Goal: Complete application form

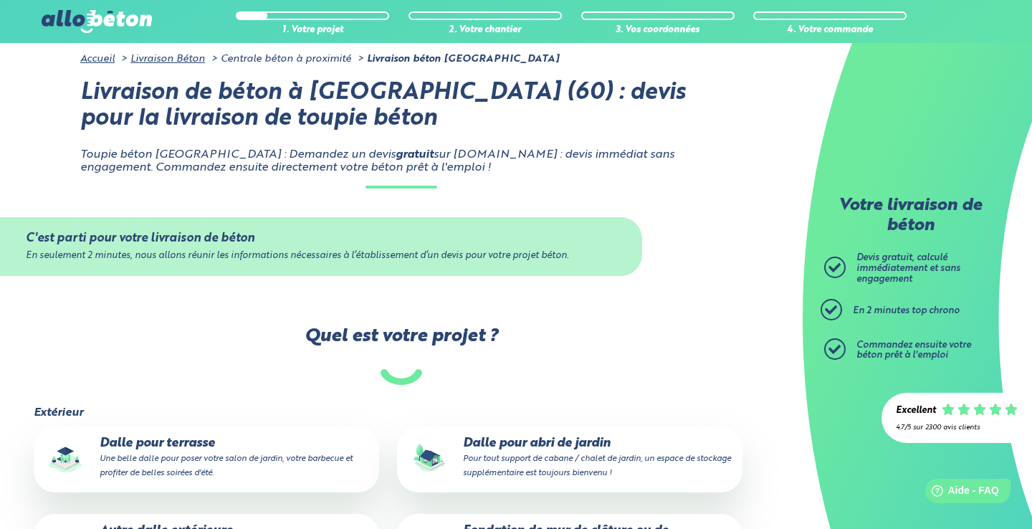
click at [875, 264] on span "Devis gratuit, calculé immédiatement et sans engagement" at bounding box center [909, 268] width 104 height 30
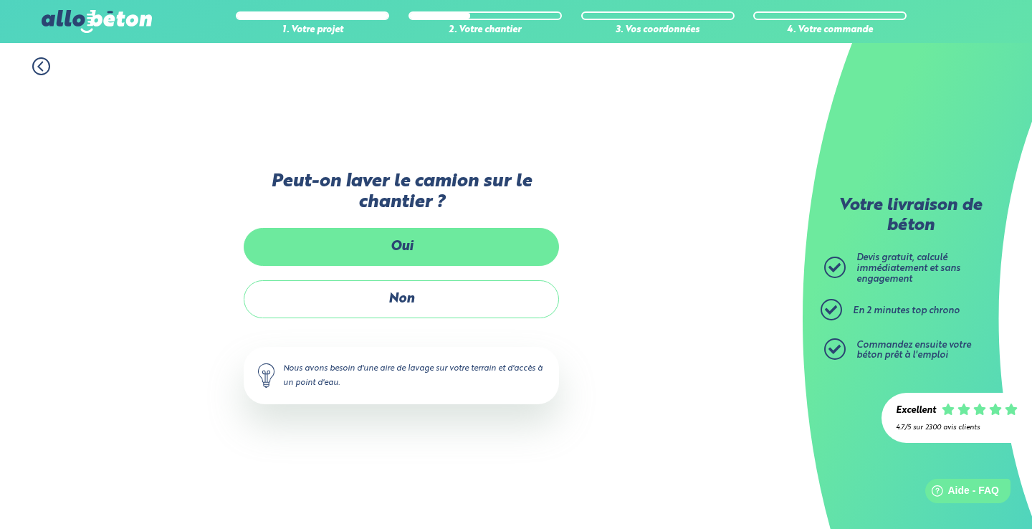
click at [404, 241] on label "Oui" at bounding box center [401, 247] width 315 height 38
click at [0, 0] on input "Oui" at bounding box center [0, 0] width 0 height 0
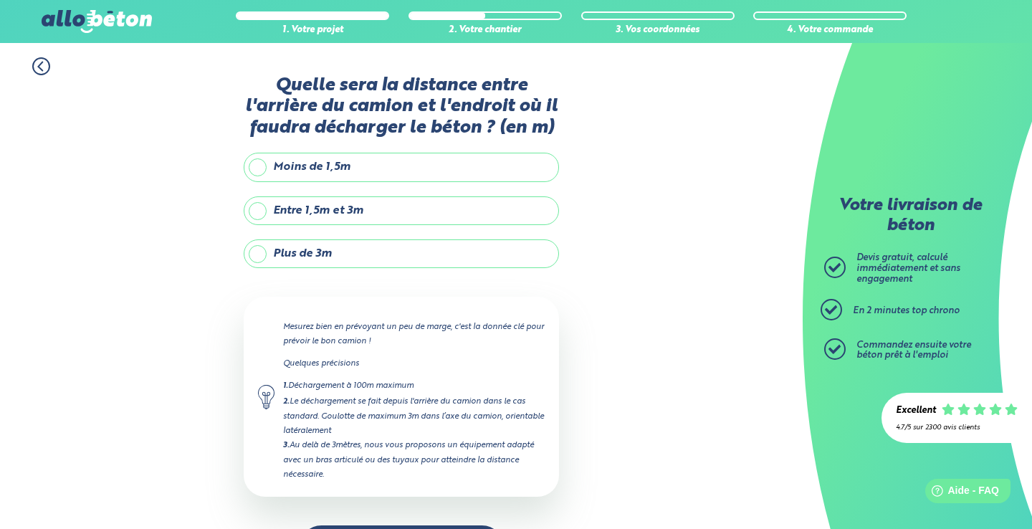
click at [260, 252] on label "Plus de 3m" at bounding box center [401, 253] width 315 height 29
click at [0, 0] on input "Plus de 3m" at bounding box center [0, 0] width 0 height 0
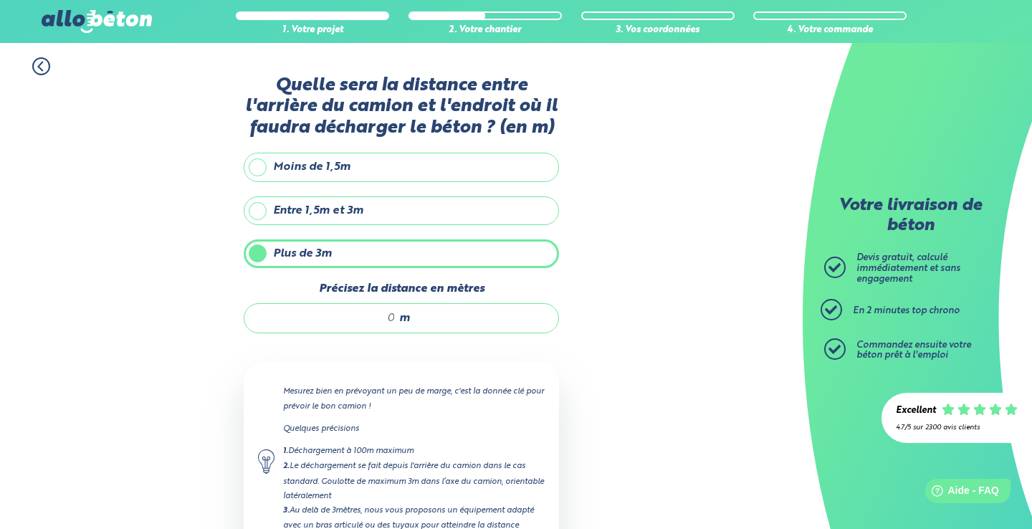
click at [378, 315] on input "Précisez la distance en mètres" at bounding box center [327, 318] width 137 height 14
type input "6"
type input "5"
click at [624, 332] on div "1. Votre projet 2. Votre chantier 3. Vos coordonnées 4. Votre commande Quelle s…" at bounding box center [401, 346] width 803 height 606
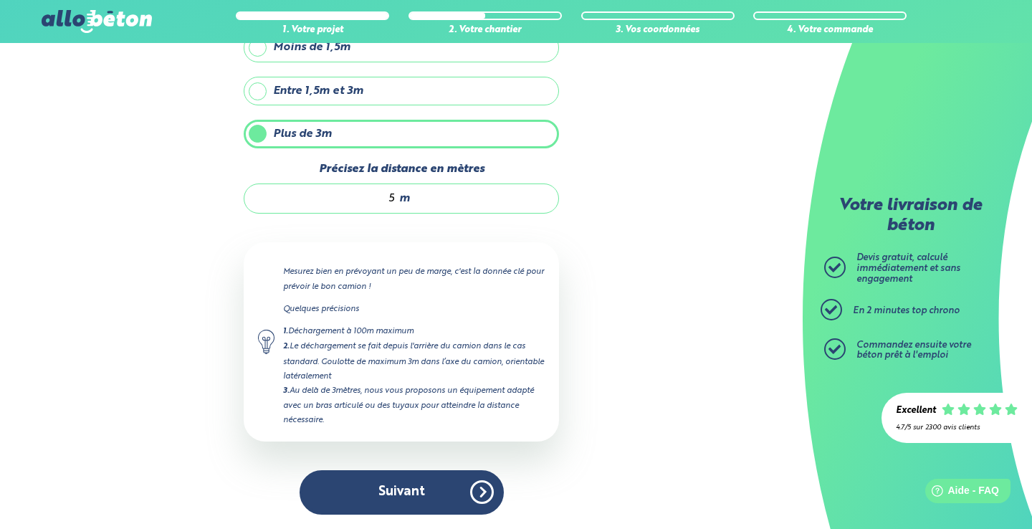
scroll to position [120, 0]
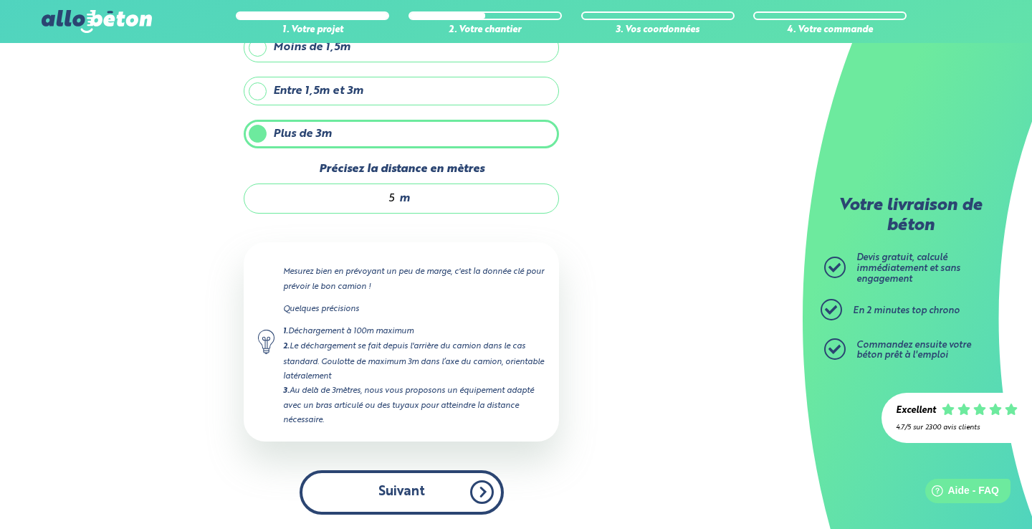
click at [397, 493] on button "Suivant" at bounding box center [402, 492] width 204 height 44
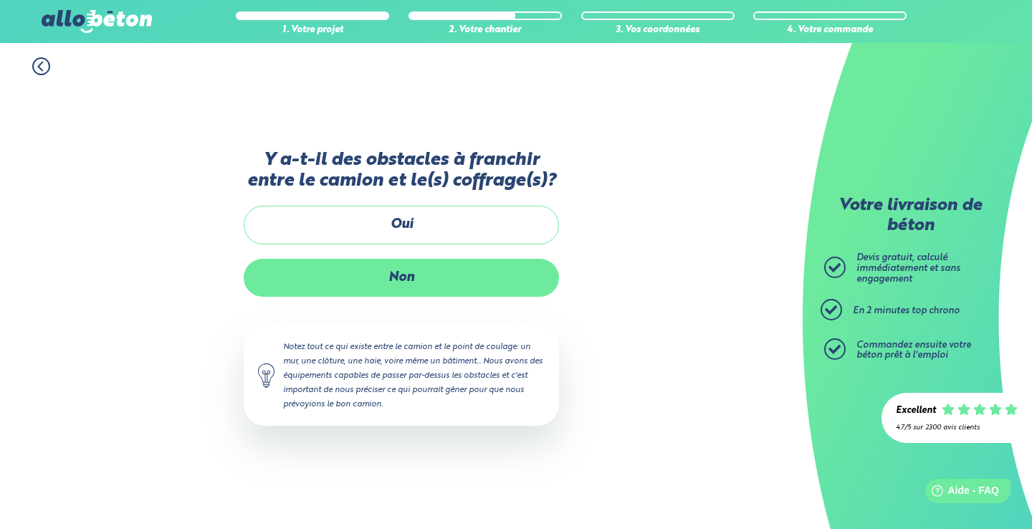
click at [400, 274] on label "Non" at bounding box center [401, 278] width 315 height 38
click at [0, 0] on input "Non" at bounding box center [0, 0] width 0 height 0
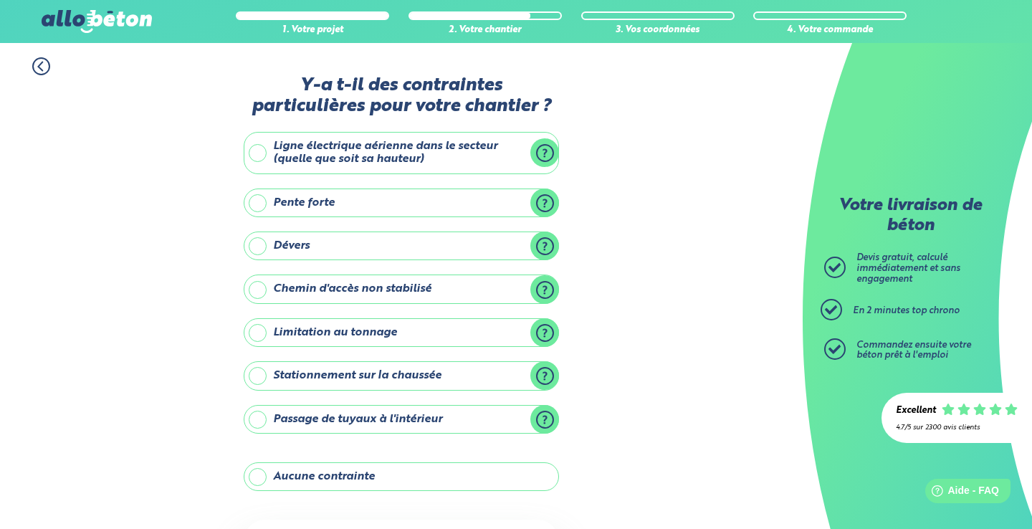
click at [262, 470] on label "Aucune contrainte" at bounding box center [401, 476] width 315 height 29
click at [0, 0] on input "Aucune contrainte" at bounding box center [0, 0] width 0 height 0
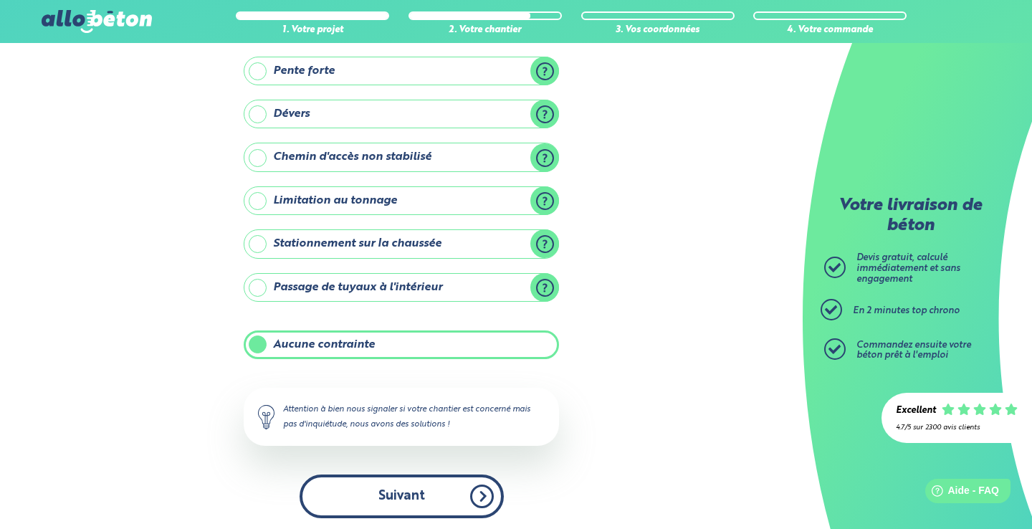
click at [414, 489] on button "Suivant" at bounding box center [402, 497] width 204 height 44
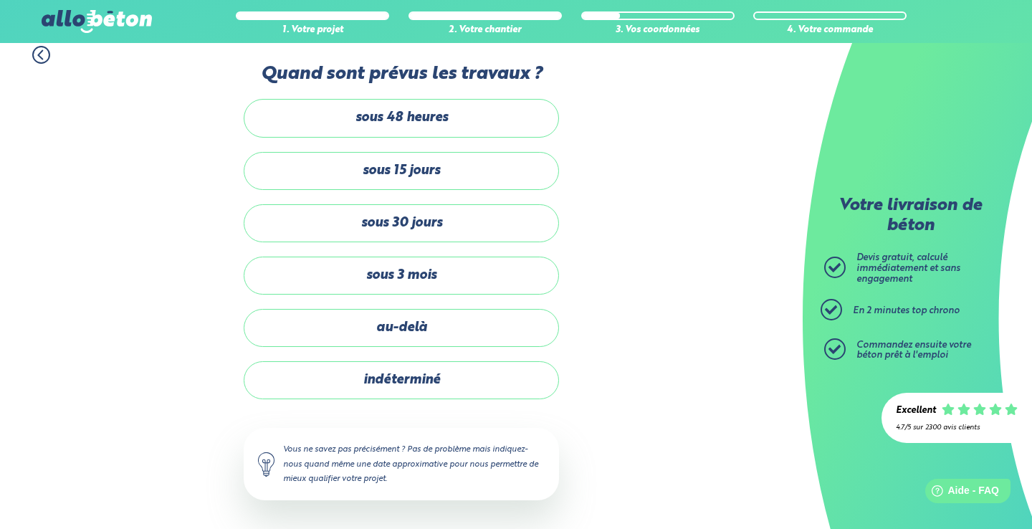
scroll to position [10, 0]
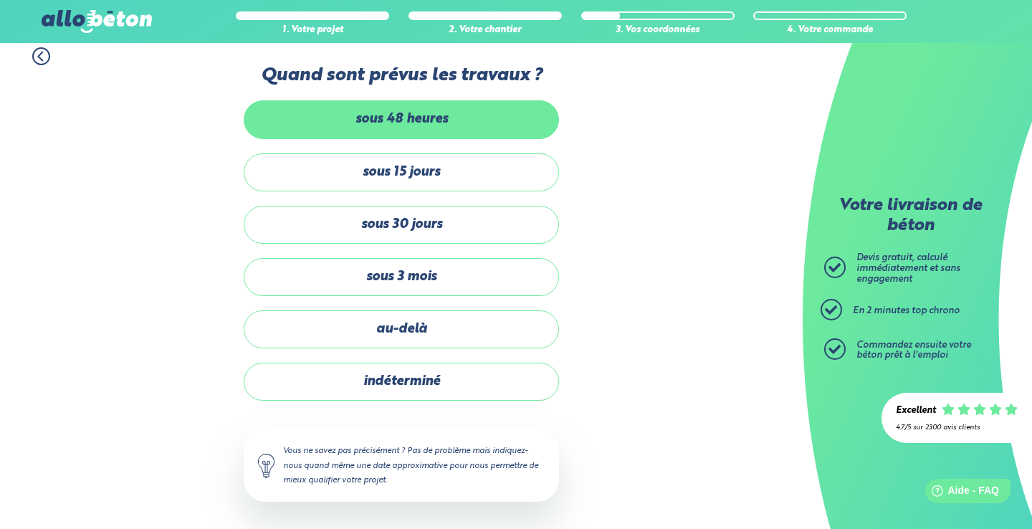
click at [371, 117] on label "sous 48 heures" at bounding box center [401, 119] width 315 height 38
click at [0, 0] on input "sous 48 heures" at bounding box center [0, 0] width 0 height 0
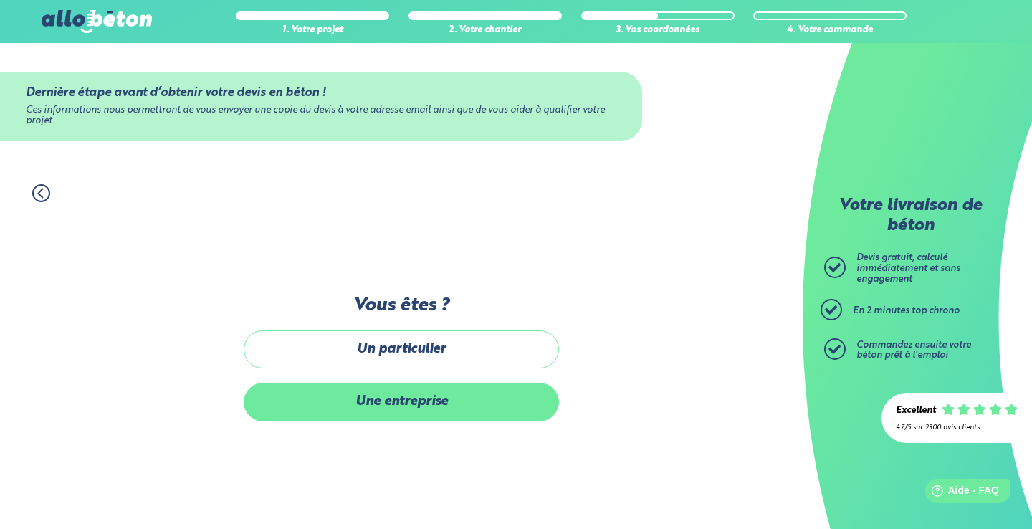
click at [378, 394] on label "Une entreprise" at bounding box center [401, 402] width 315 height 38
click at [0, 0] on input "Une entreprise" at bounding box center [0, 0] width 0 height 0
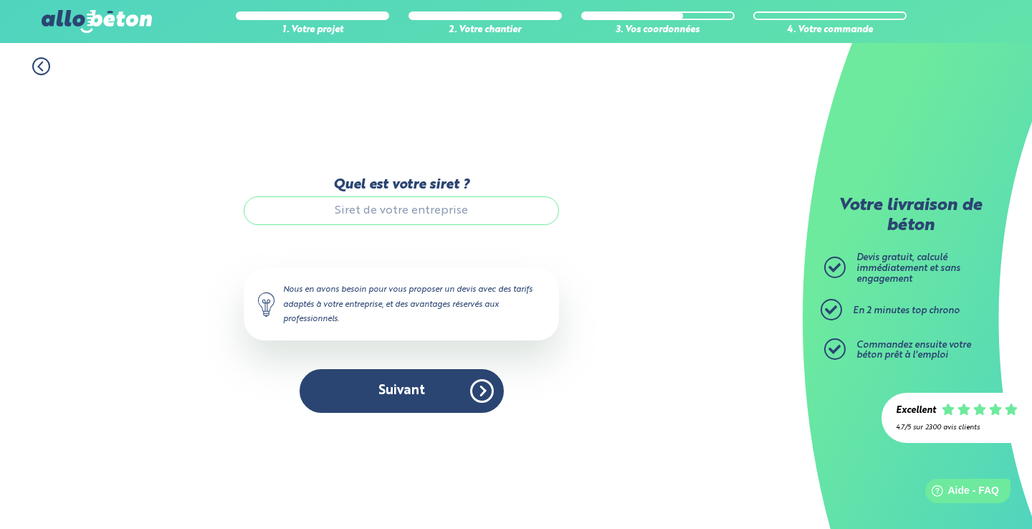
click at [365, 218] on input "Quel est votre siret ?" at bounding box center [401, 210] width 315 height 29
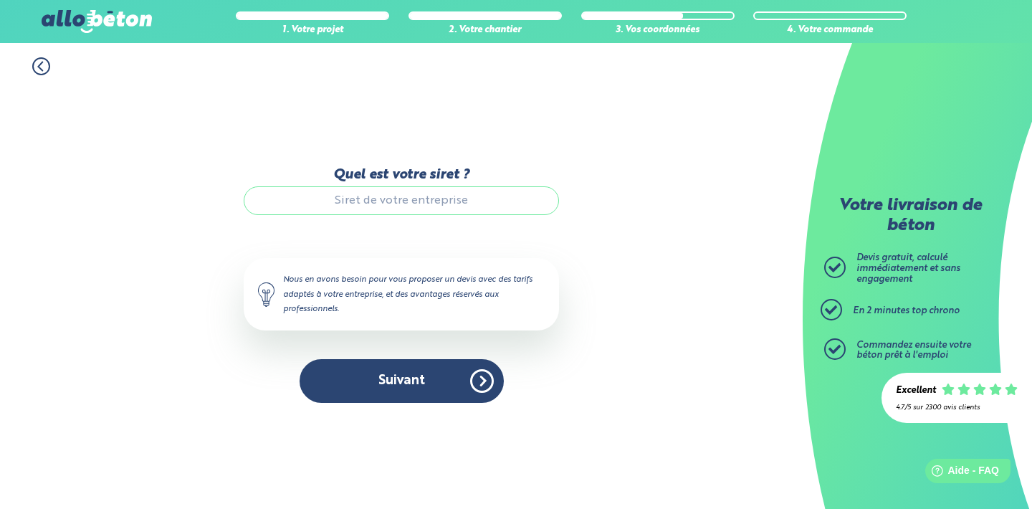
click at [429, 199] on input "Quel est votre siret ?" at bounding box center [401, 200] width 315 height 29
paste input "98759604600019"
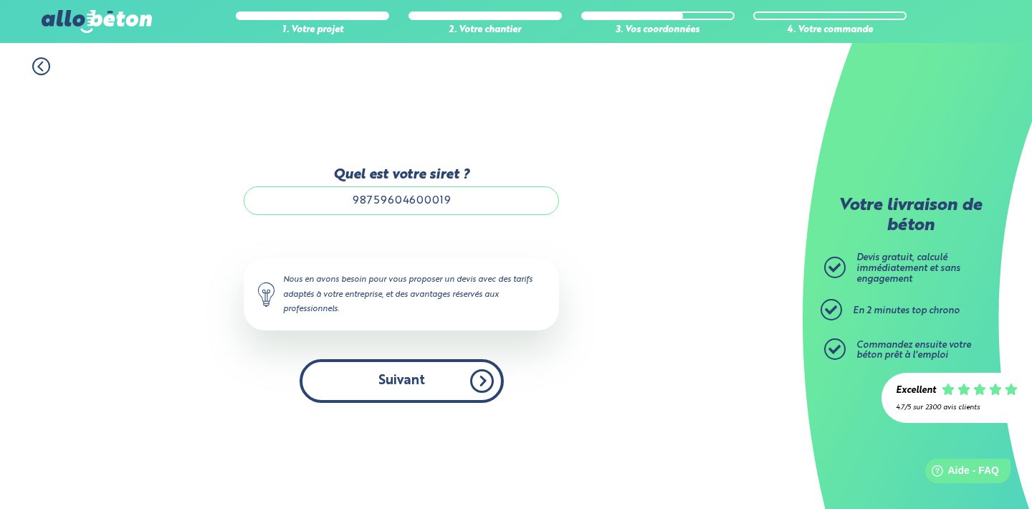
type input "98759604600019"
click at [400, 386] on button "Suivant" at bounding box center [402, 381] width 204 height 44
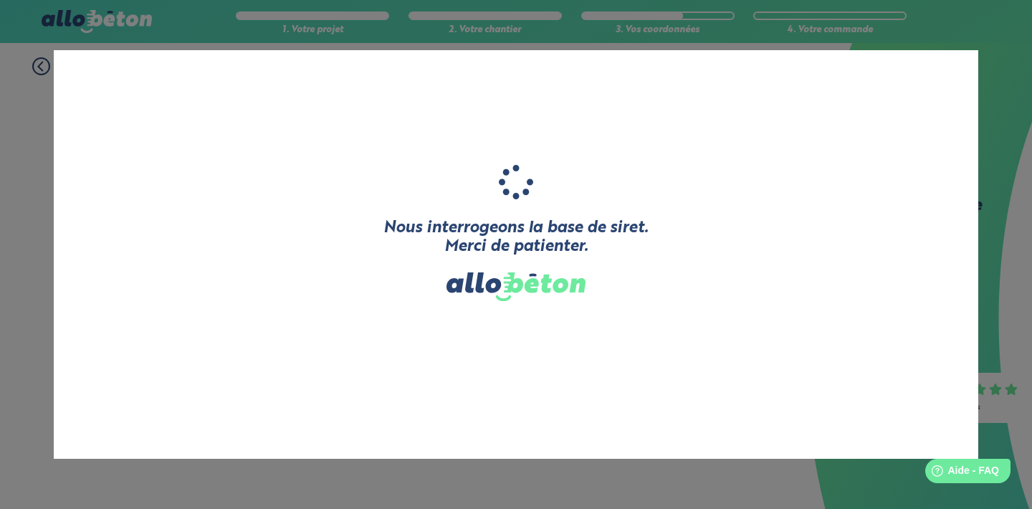
type input "SINGH CONSTRUCTION"
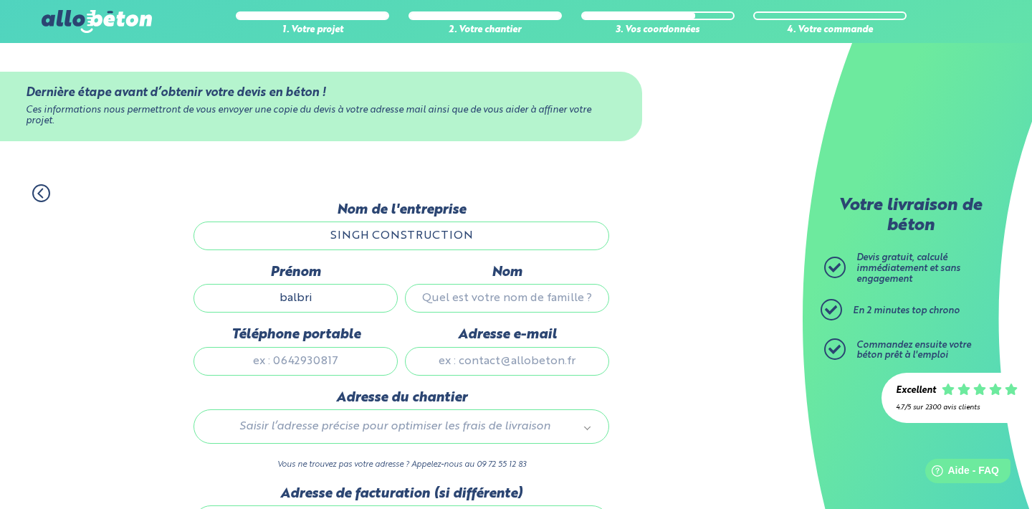
type input "balbri"
type input "singh"
type input "0651202554"
type input "gestion@singh-construction.fr"
click at [593, 401] on label "Adresse du chantier" at bounding box center [402, 398] width 416 height 16
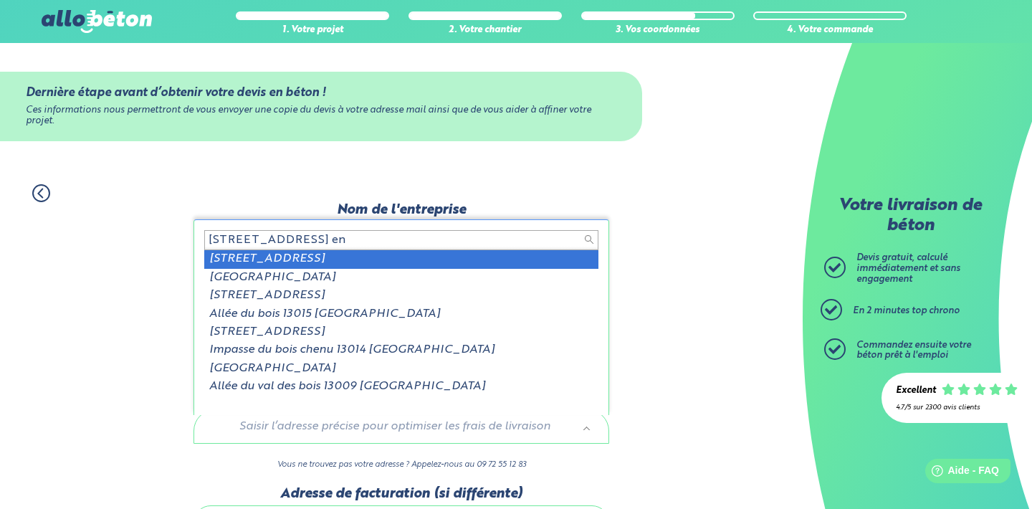
type input "4 rue du bois marseille en"
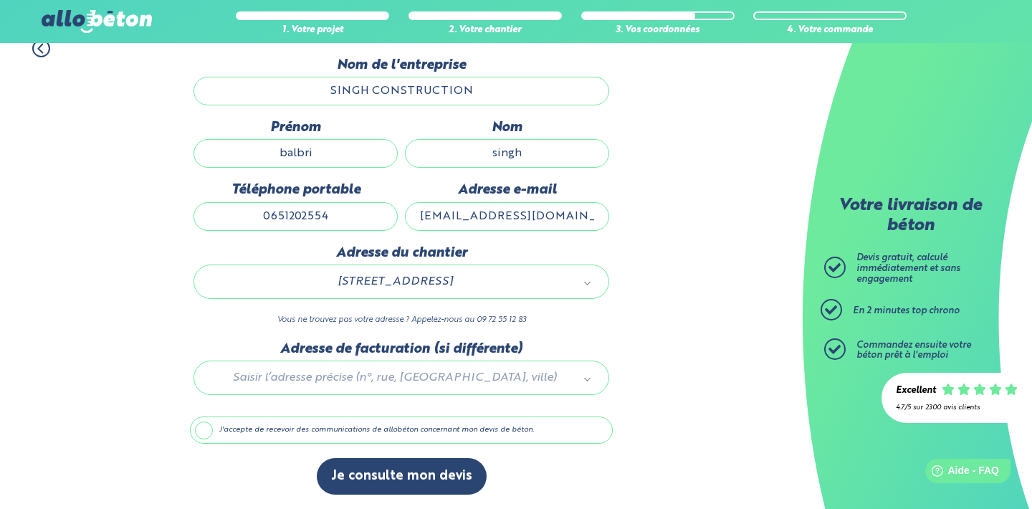
scroll to position [153, 0]
click at [703, 334] on div "1. Votre projet 2. Votre chantier 3. Vos coordonnées 4. Votre commande Dernière…" at bounding box center [401, 267] width 803 height 485
click at [349, 377] on div at bounding box center [401, 375] width 423 height 68
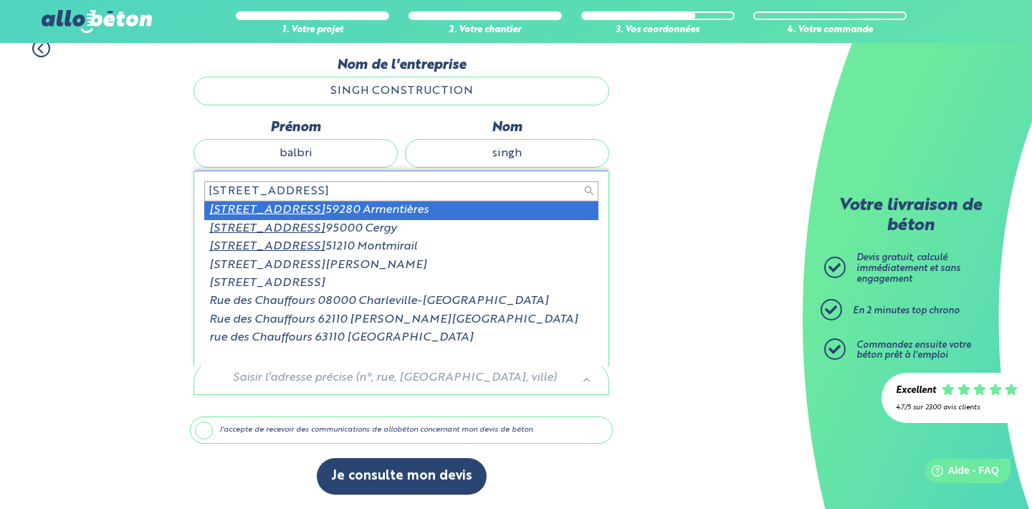
type input "12 rue des chauffours"
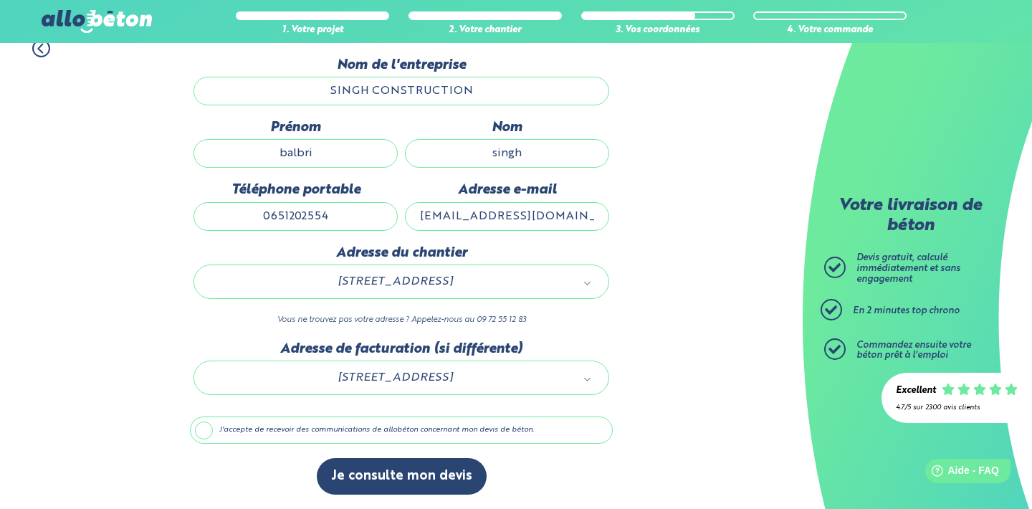
click at [130, 290] on div "1. Votre projet 2. Votre chantier 3. Vos coordonnées 4. Votre commande Dernière…" at bounding box center [401, 267] width 803 height 485
click at [114, 431] on div "1. Votre projet 2. Votre chantier 3. Vos coordonnées 4. Votre commande Dernière…" at bounding box center [401, 267] width 803 height 485
click at [112, 276] on div "1. Votre projet 2. Votre chantier 3. Vos coordonnées 4. Votre commande Dernière…" at bounding box center [401, 267] width 803 height 485
click at [120, 356] on div "1. Votre projet 2. Votre chantier 3. Vos coordonnées 4. Votre commande Dernière…" at bounding box center [401, 267] width 803 height 485
drag, startPoint x: 204, startPoint y: 428, endPoint x: 52, endPoint y: 358, distance: 168.1
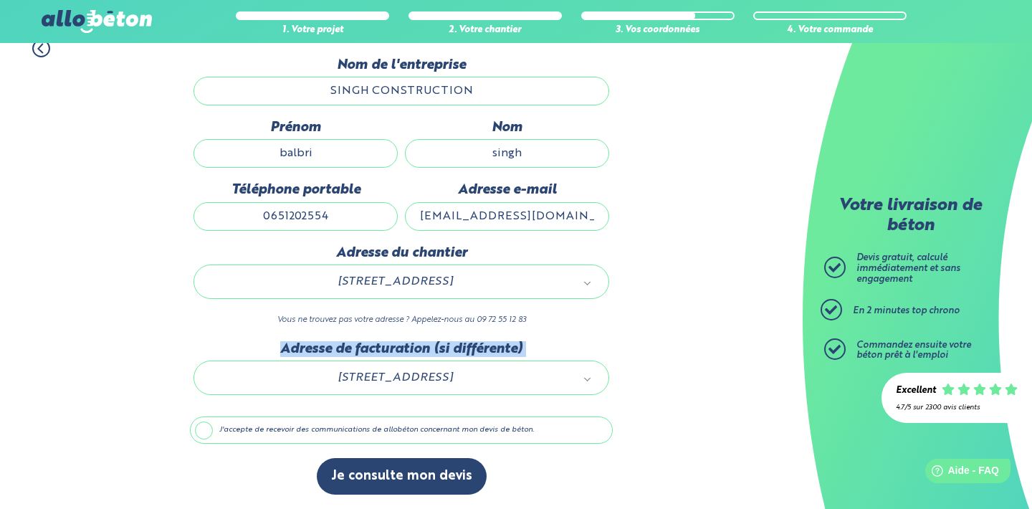
click at [52, 358] on div "1. Votre projet 2. Votre chantier 3. Vos coordonnées 4. Votre commande Dernière…" at bounding box center [401, 267] width 803 height 485
click at [46, 357] on div "1. Votre projet 2. Votre chantier 3. Vos coordonnées 4. Votre commande Dernière…" at bounding box center [401, 267] width 803 height 485
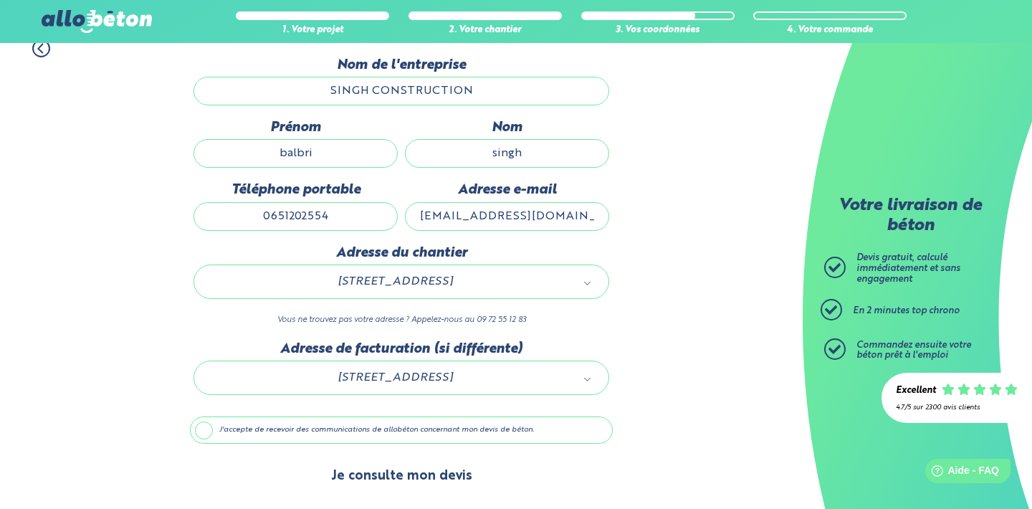
click at [409, 472] on button "Je consulte mon devis" at bounding box center [402, 476] width 170 height 37
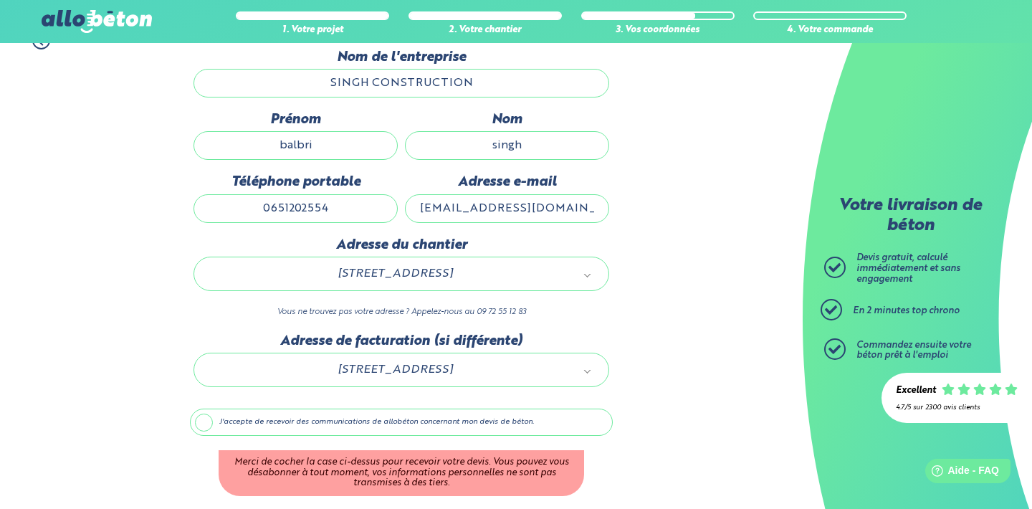
click at [217, 428] on label "J'accepte de recevoir des communications de allobéton concernant mon devis de b…" at bounding box center [401, 422] width 423 height 27
click at [0, 0] on input "J'accepte de recevoir des communications de allobéton concernant mon devis de b…" at bounding box center [0, 0] width 0 height 0
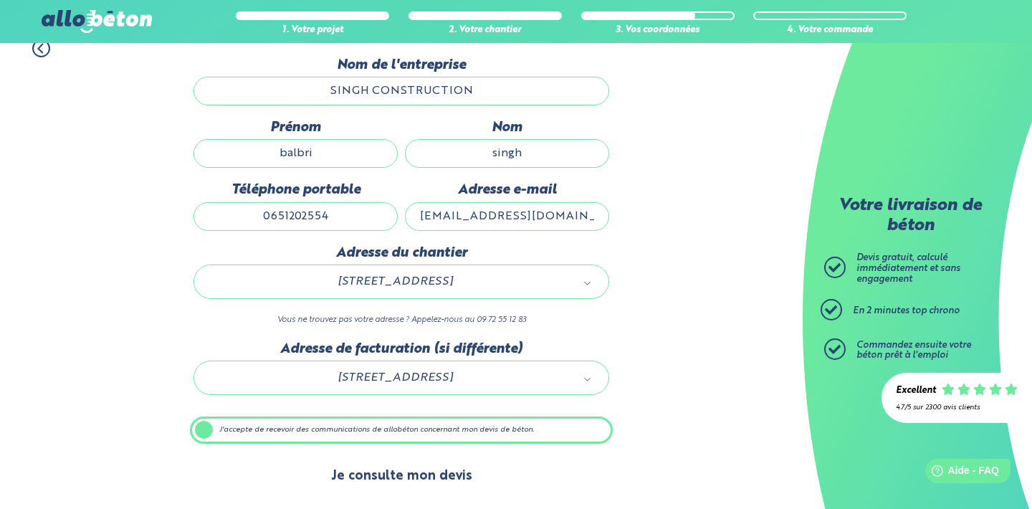
click at [399, 475] on button "Je consulte mon devis" at bounding box center [402, 476] width 170 height 37
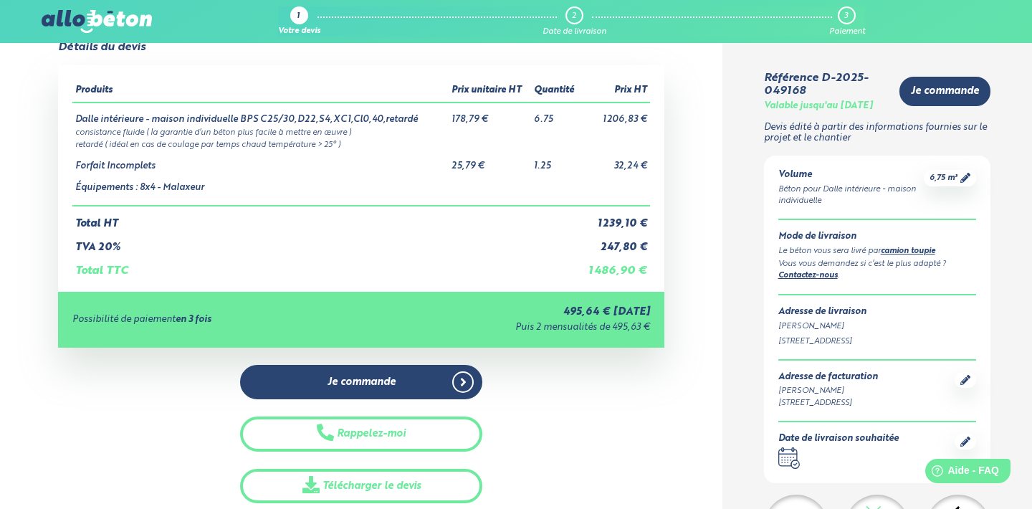
scroll to position [43, 0]
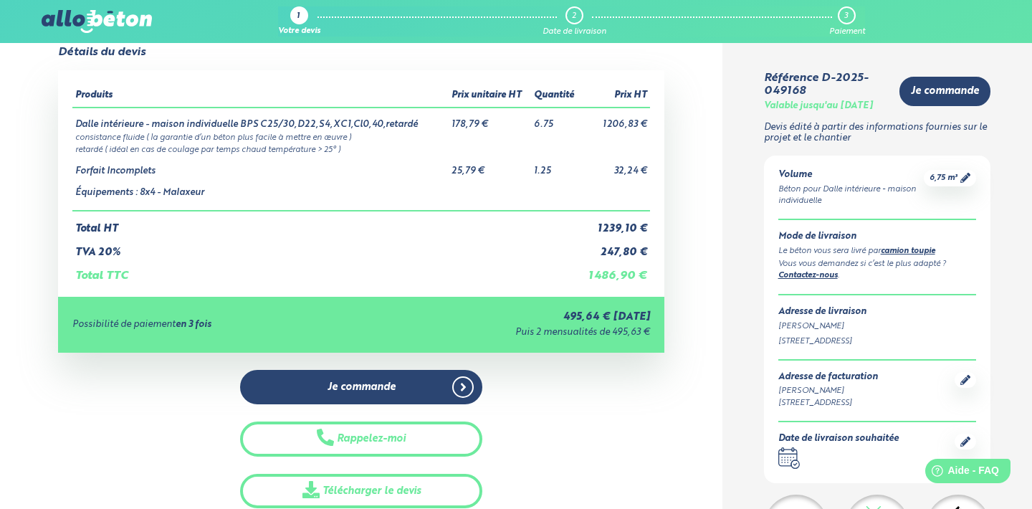
click at [103, 411] on div "Je commande Rappelez-moi Télécharger le devis" at bounding box center [361, 439] width 607 height 139
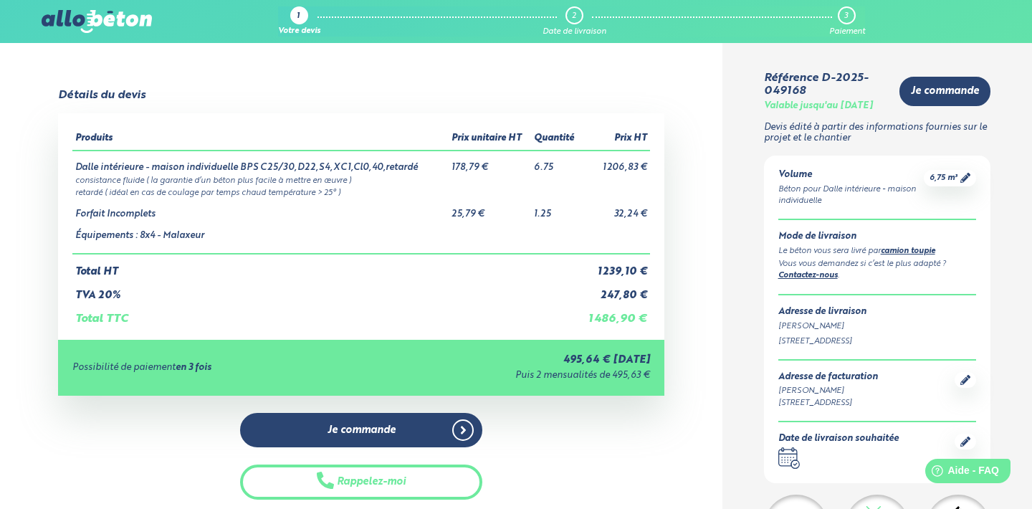
scroll to position [0, 0]
click at [719, 241] on div "Détails du devis Produits Prix unitaire HT Quantité Prix HT Dalle intérieure - …" at bounding box center [361, 320] width 723 height 462
